Goal: Check status: Check status

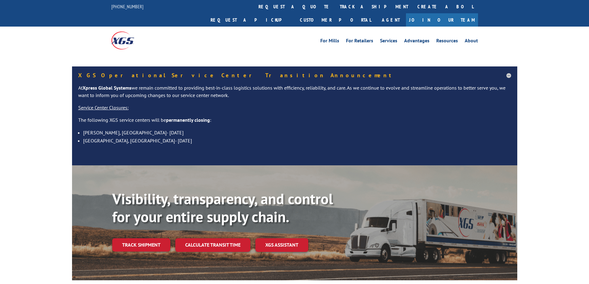
click at [335, 4] on link "track a shipment" at bounding box center [374, 6] width 78 height 13
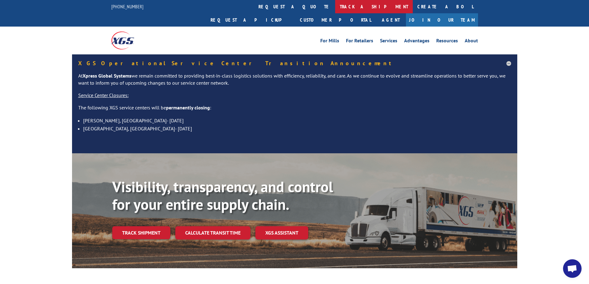
click at [335, 5] on link "track a shipment" at bounding box center [374, 6] width 78 height 13
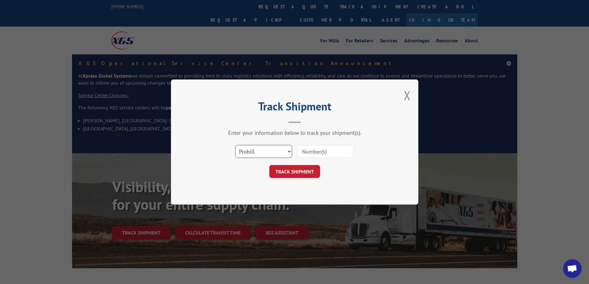
click at [290, 150] on select "Select category... Probill BOL PO" at bounding box center [263, 151] width 57 height 13
select select "bol"
click at [235, 145] on select "Select category... Probill BOL PO" at bounding box center [263, 151] width 57 height 13
click at [303, 154] on input at bounding box center [325, 151] width 57 height 13
paste input ": 54392885"
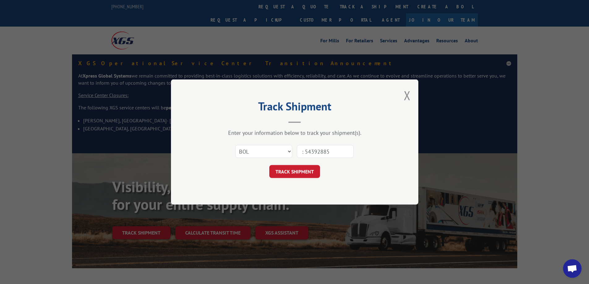
click at [304, 151] on input ": 54392885" at bounding box center [325, 151] width 57 height 13
type input "54392885"
click at [312, 176] on button "TRACK SHIPMENT" at bounding box center [294, 171] width 51 height 13
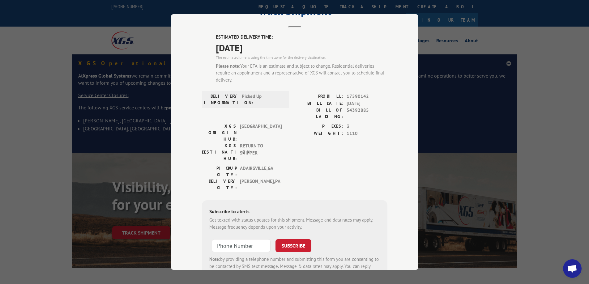
scroll to position [51, 0]
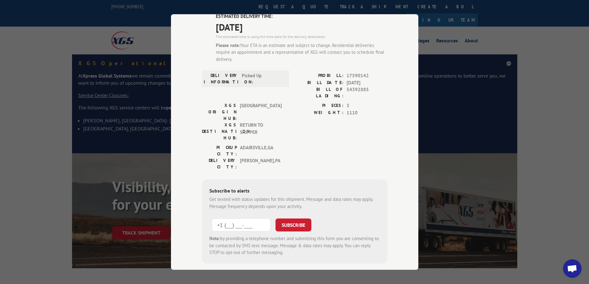
click at [236, 219] on input "+1 (___) ___-____" at bounding box center [241, 225] width 59 height 13
type input "[PHONE_NUMBER]"
click at [284, 219] on button "SUBSCRIBE" at bounding box center [293, 225] width 36 height 13
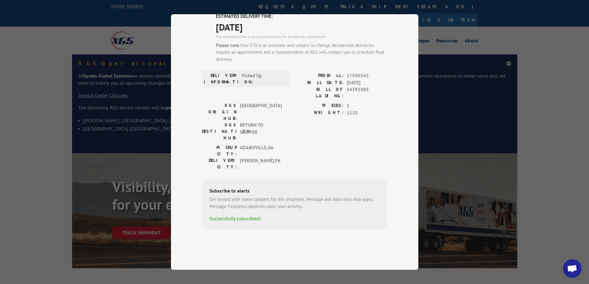
scroll to position [17, 0]
